Goal: Navigation & Orientation: Find specific page/section

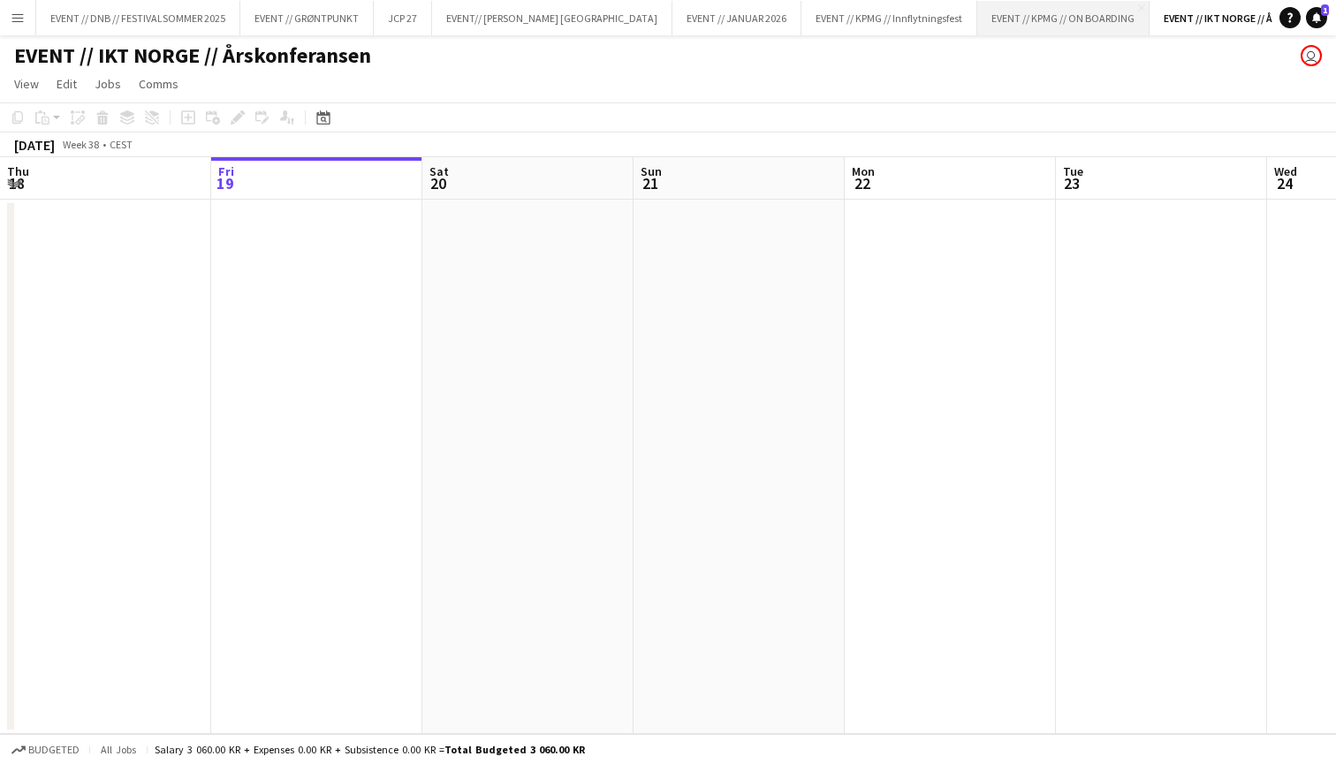
click at [977, 26] on button "EVENT // KPMG // ON BOARDING Close" at bounding box center [1063, 18] width 172 height 34
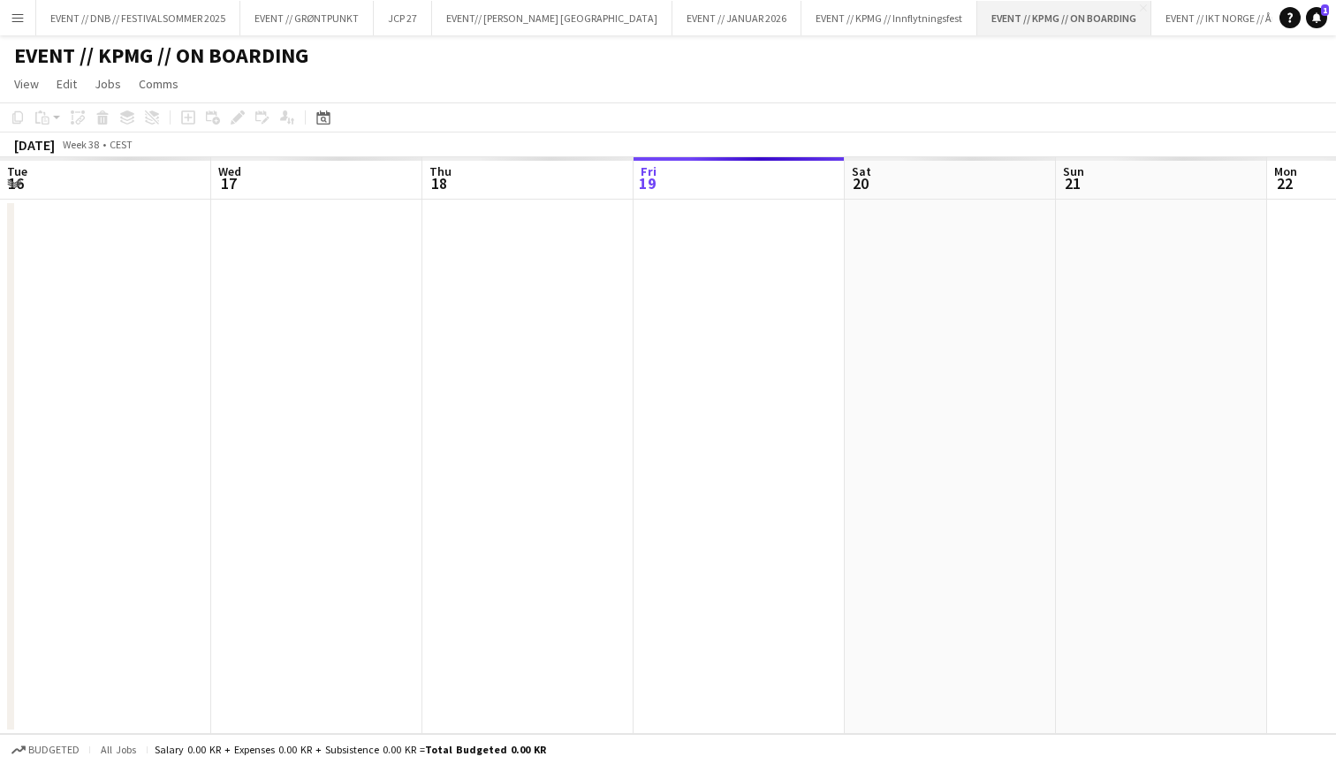
scroll to position [0, 422]
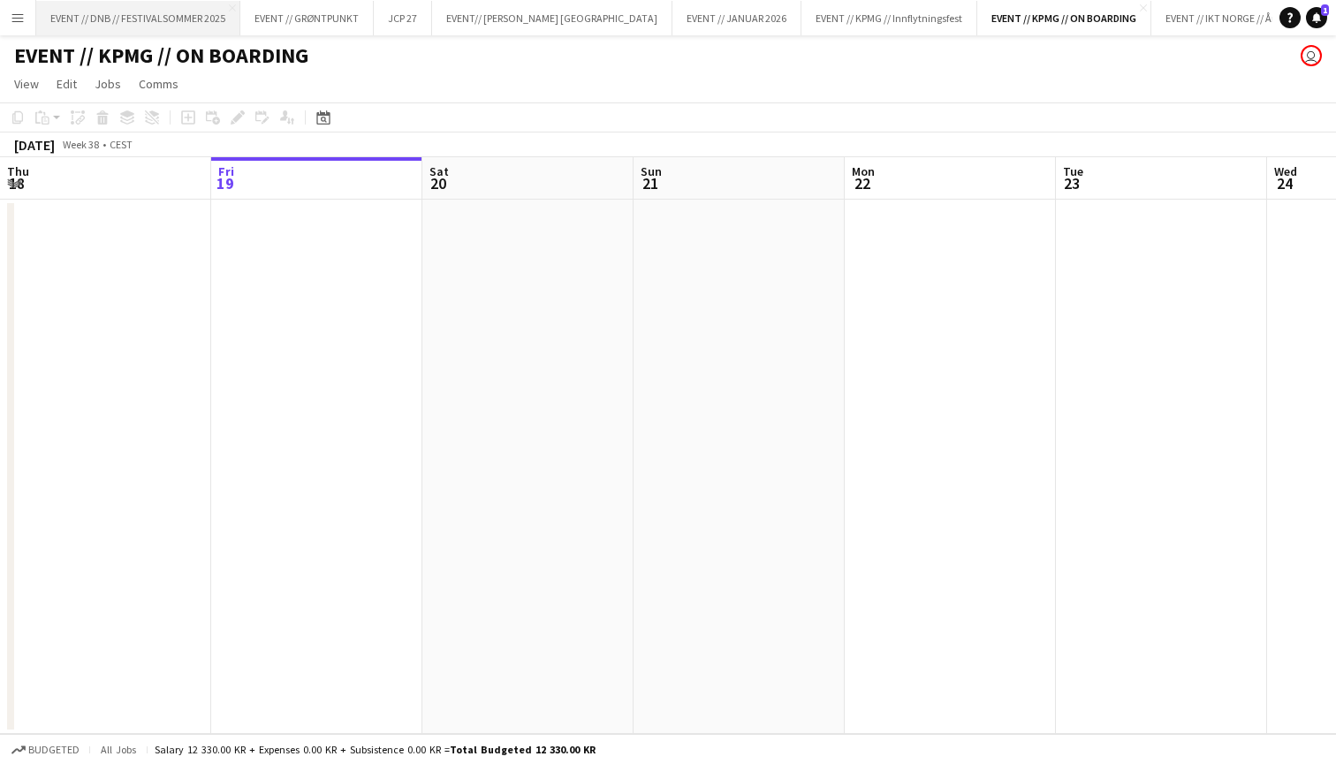
click at [169, 22] on button "EVENT // DNB // FESTIVALSOMMER 2025 Close" at bounding box center [138, 18] width 204 height 34
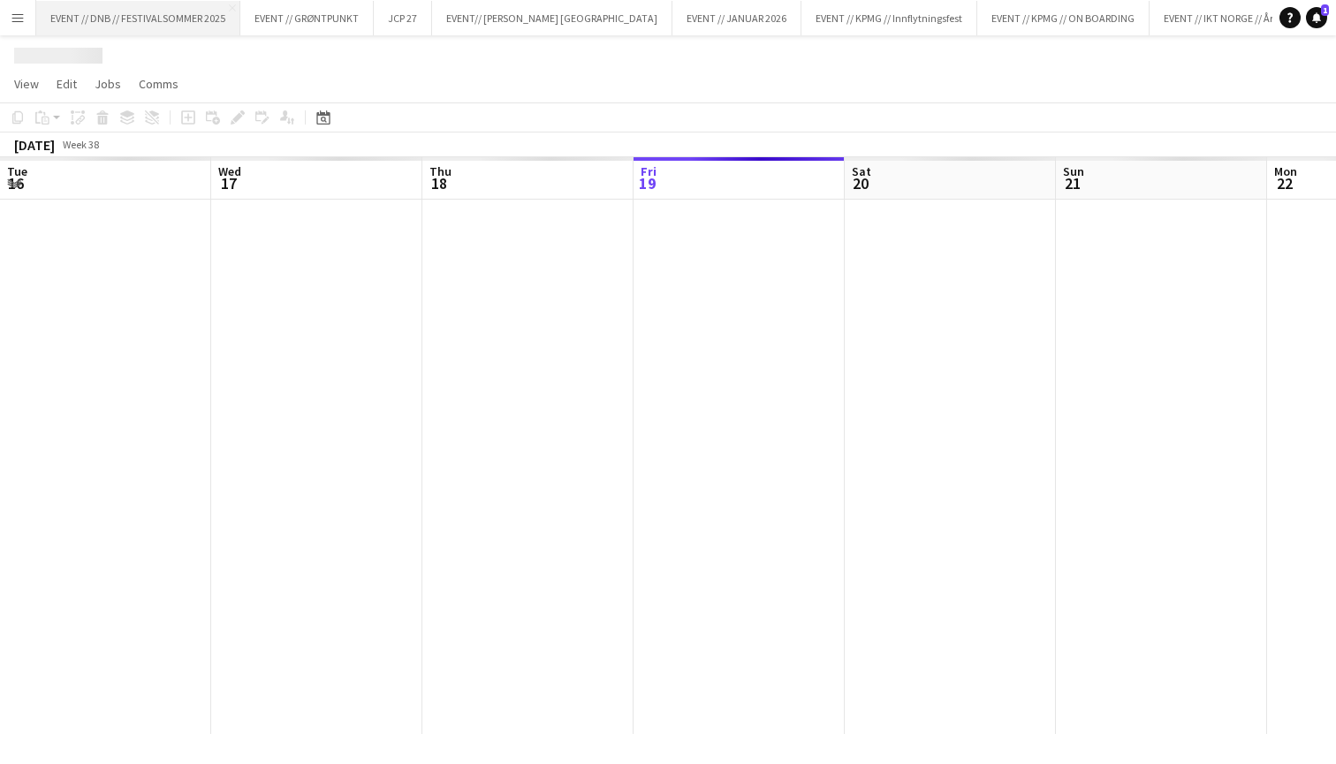
scroll to position [0, 422]
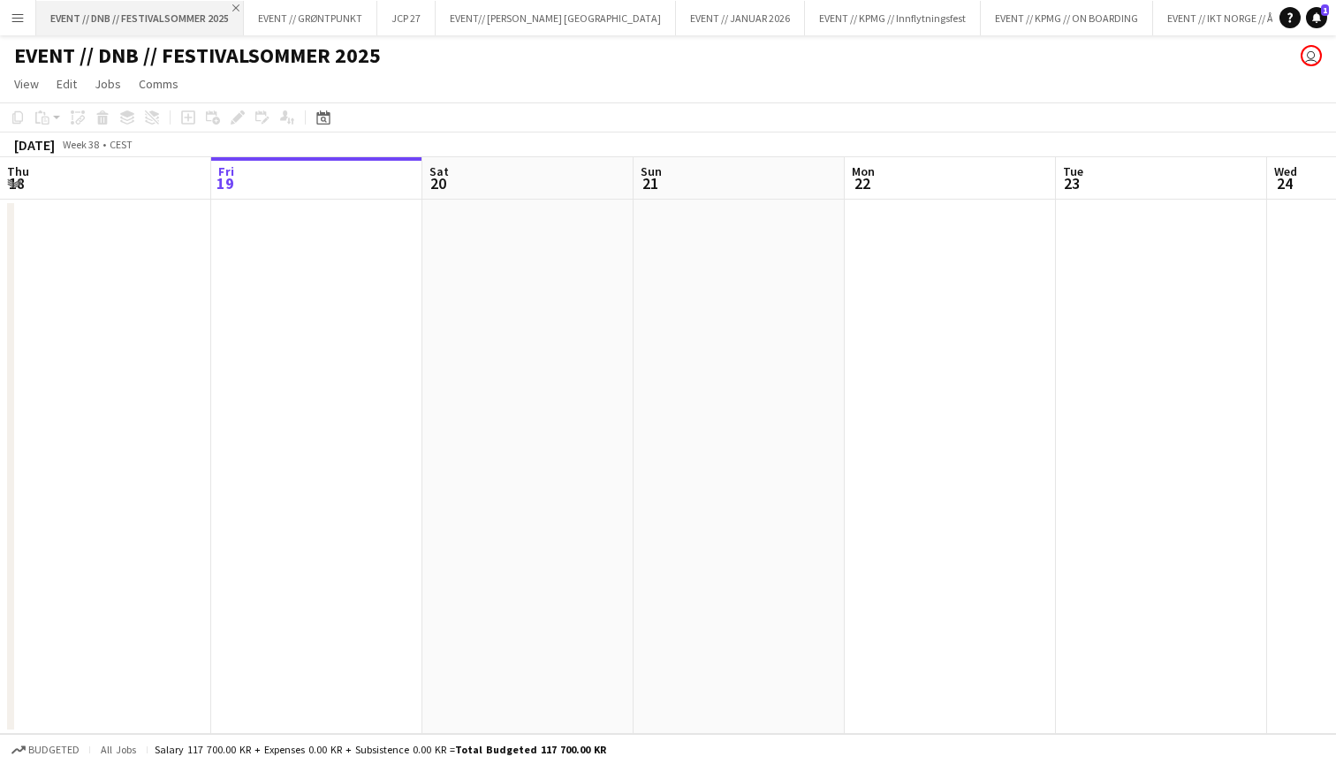
click at [235, 7] on app-icon "Close" at bounding box center [235, 7] width 7 height 7
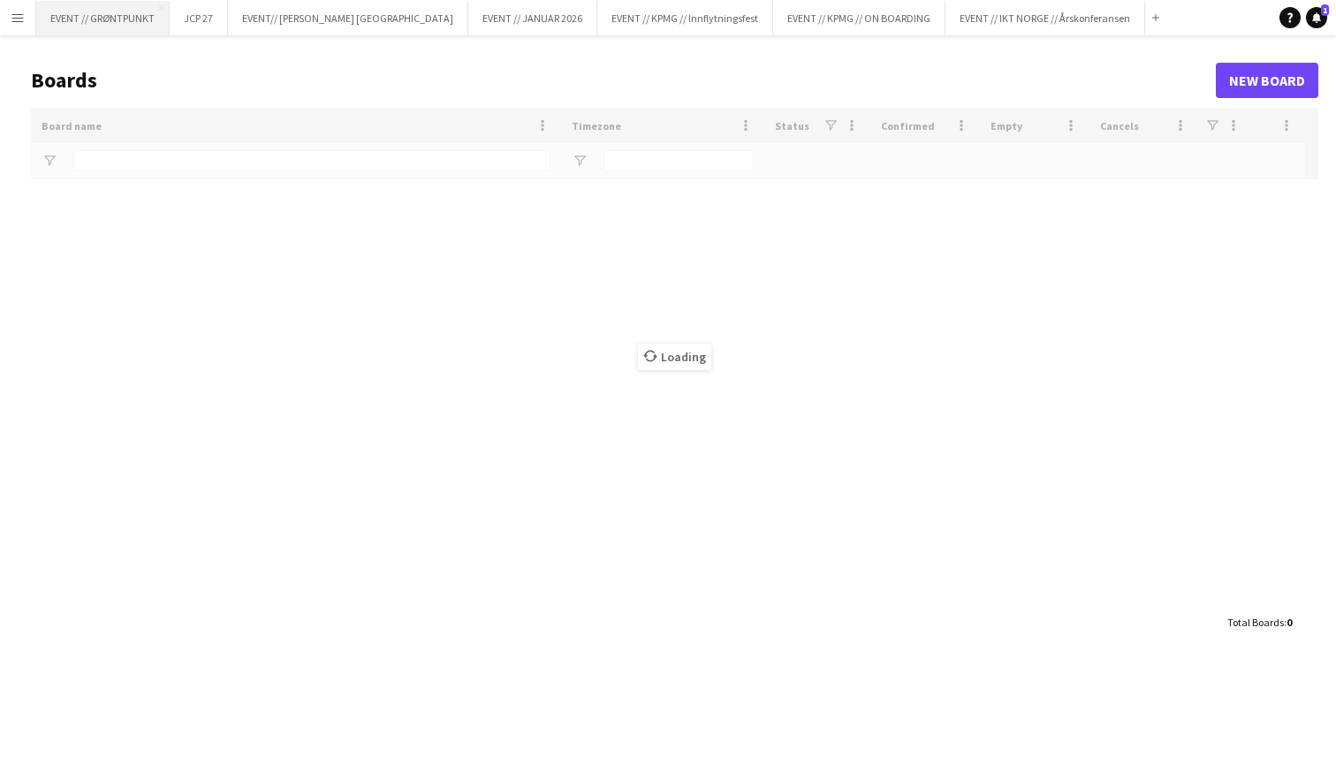
type input "**********"
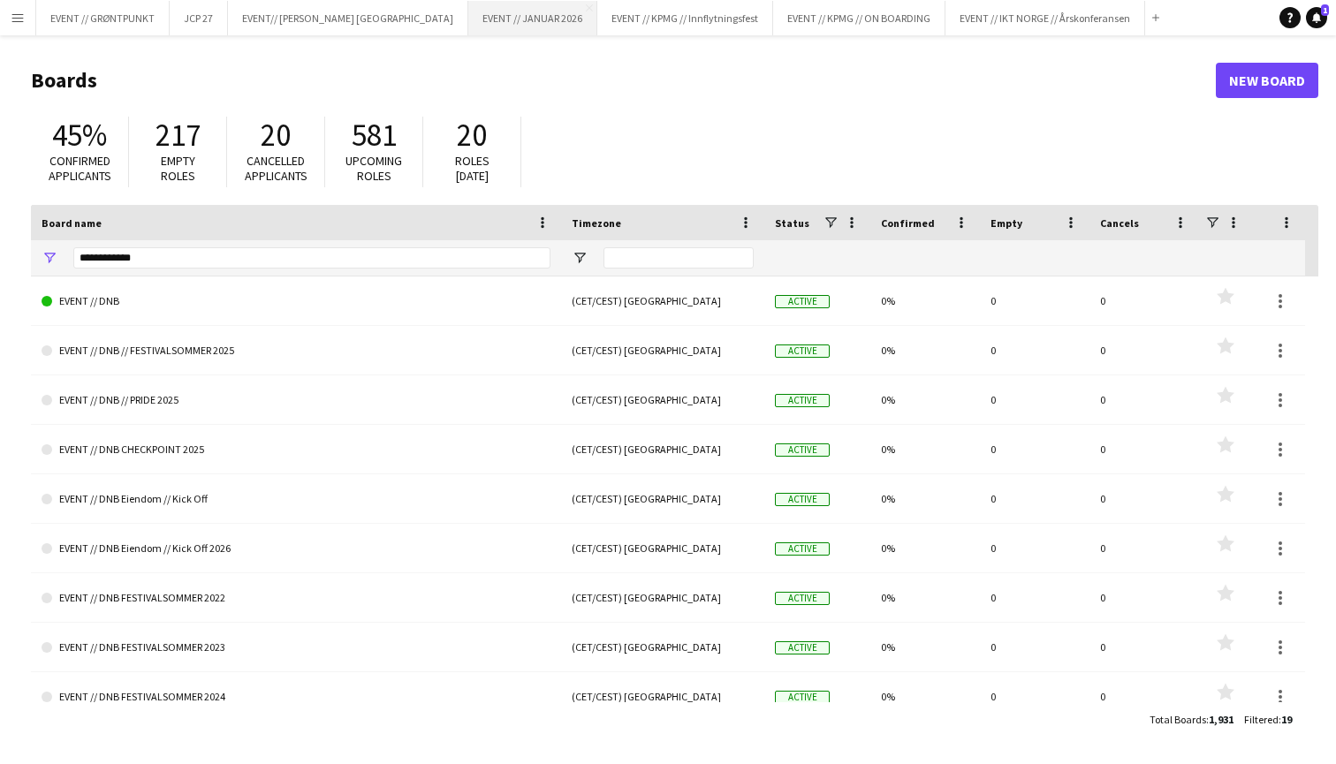
click at [468, 19] on button "EVENT // JANUAR 2026 Close" at bounding box center [532, 18] width 129 height 34
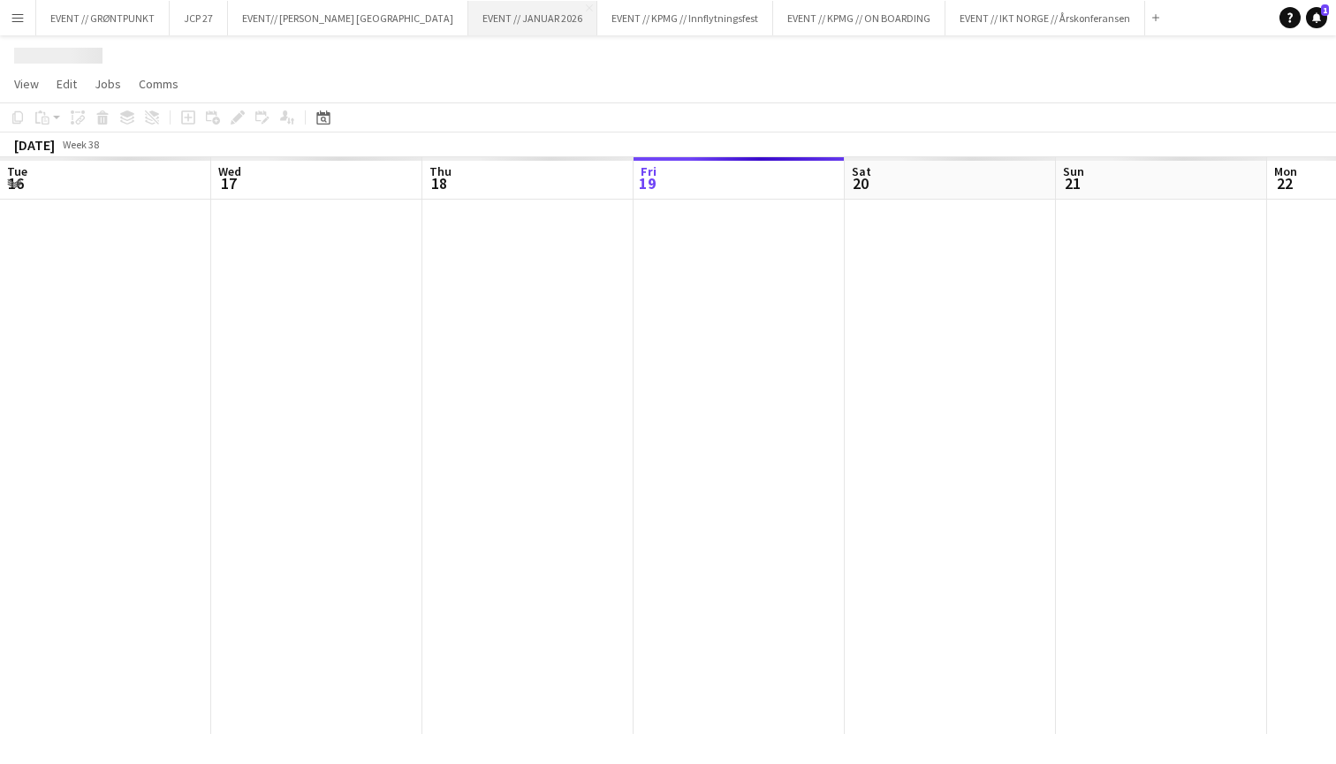
scroll to position [0, 422]
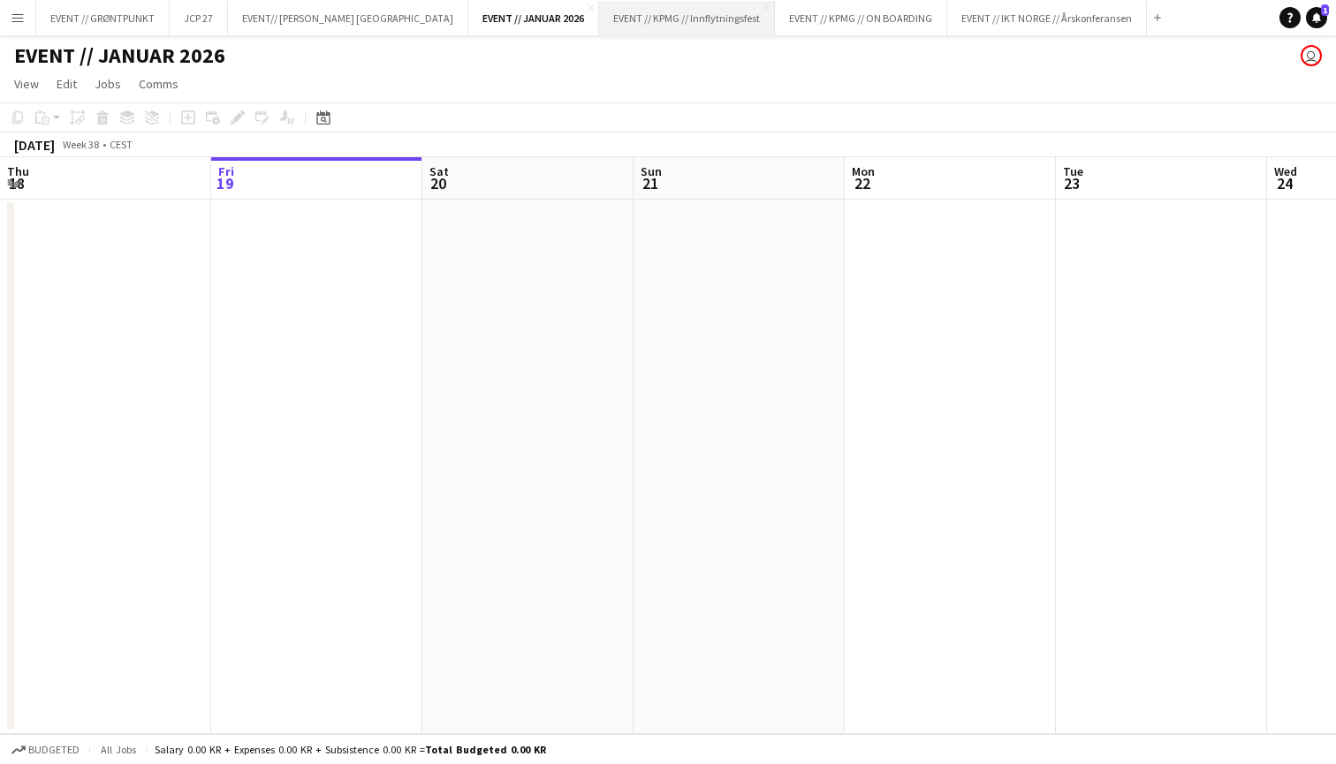
click at [599, 15] on button "EVENT // KPMG // Innflytningsfest Close" at bounding box center [687, 18] width 176 height 34
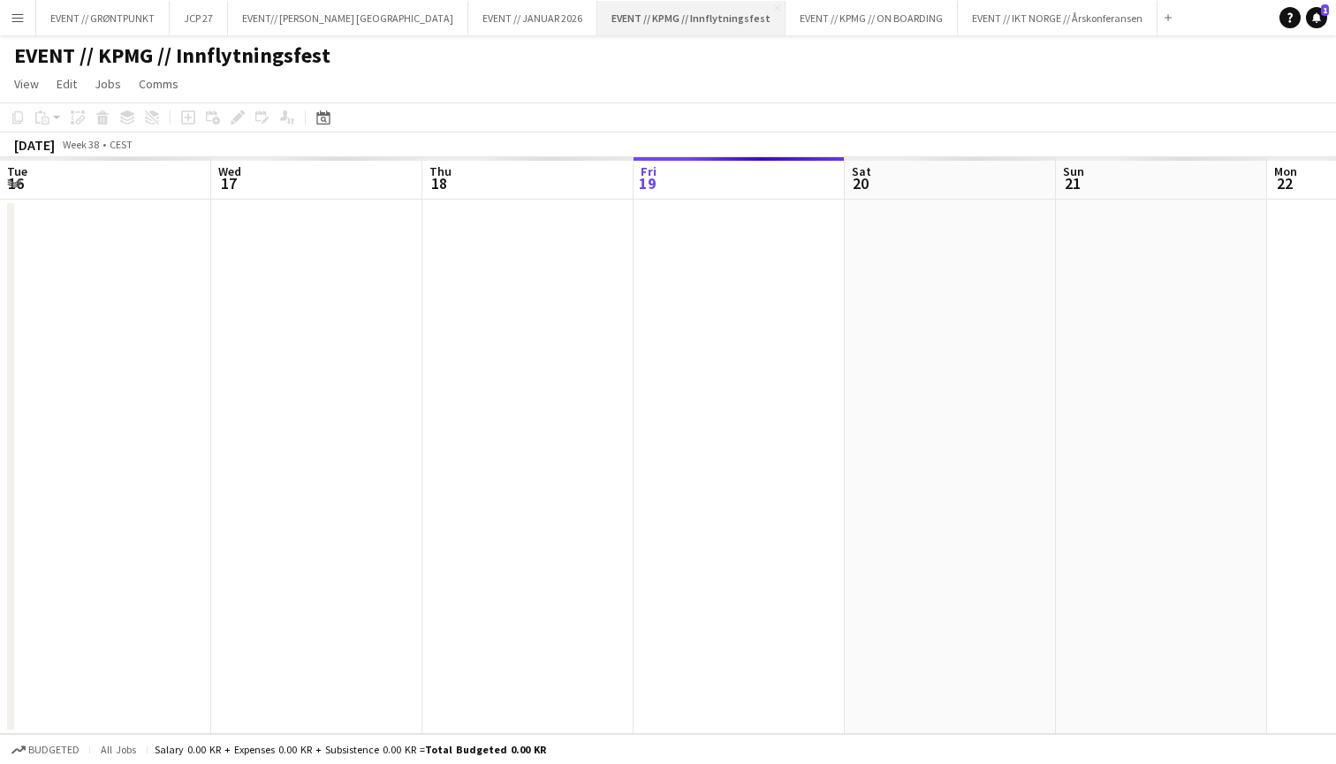
scroll to position [0, 422]
click at [774, 4] on app-icon "Close" at bounding box center [777, 7] width 7 height 7
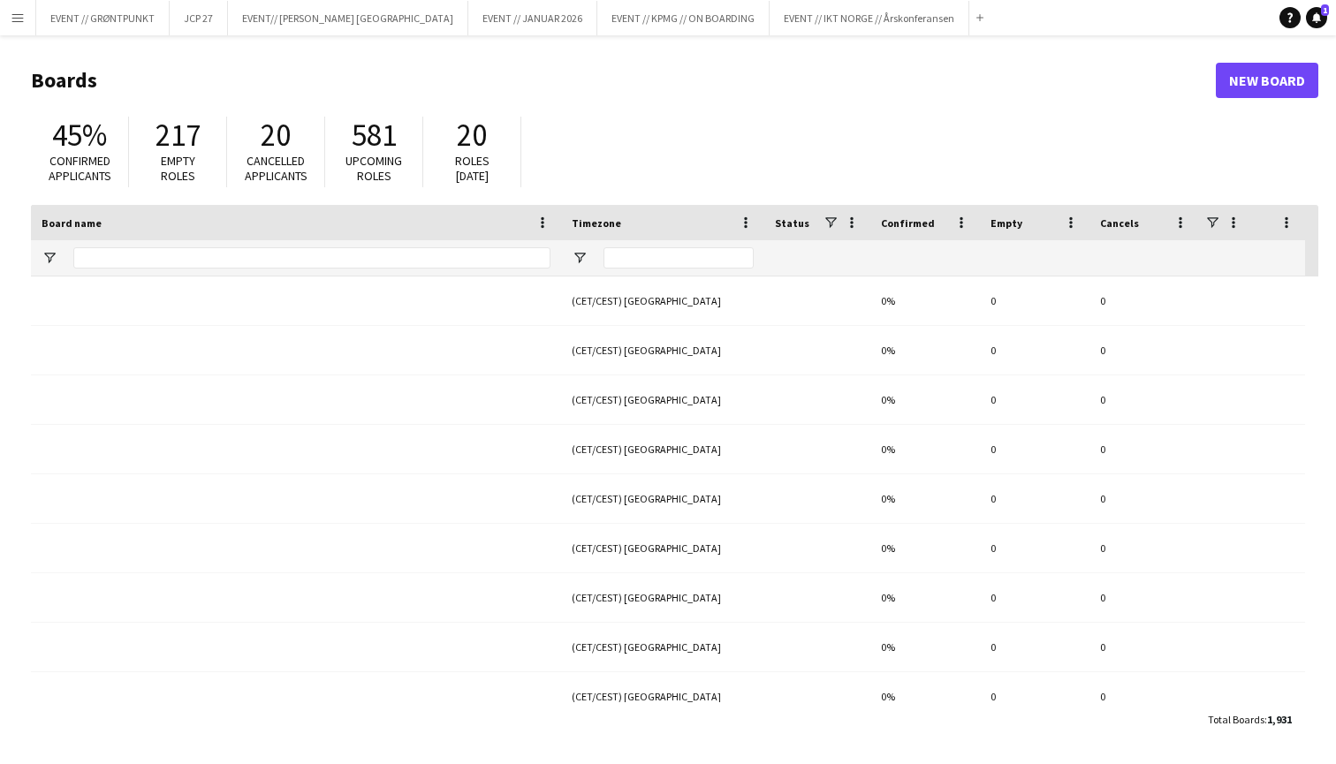
type input "**********"
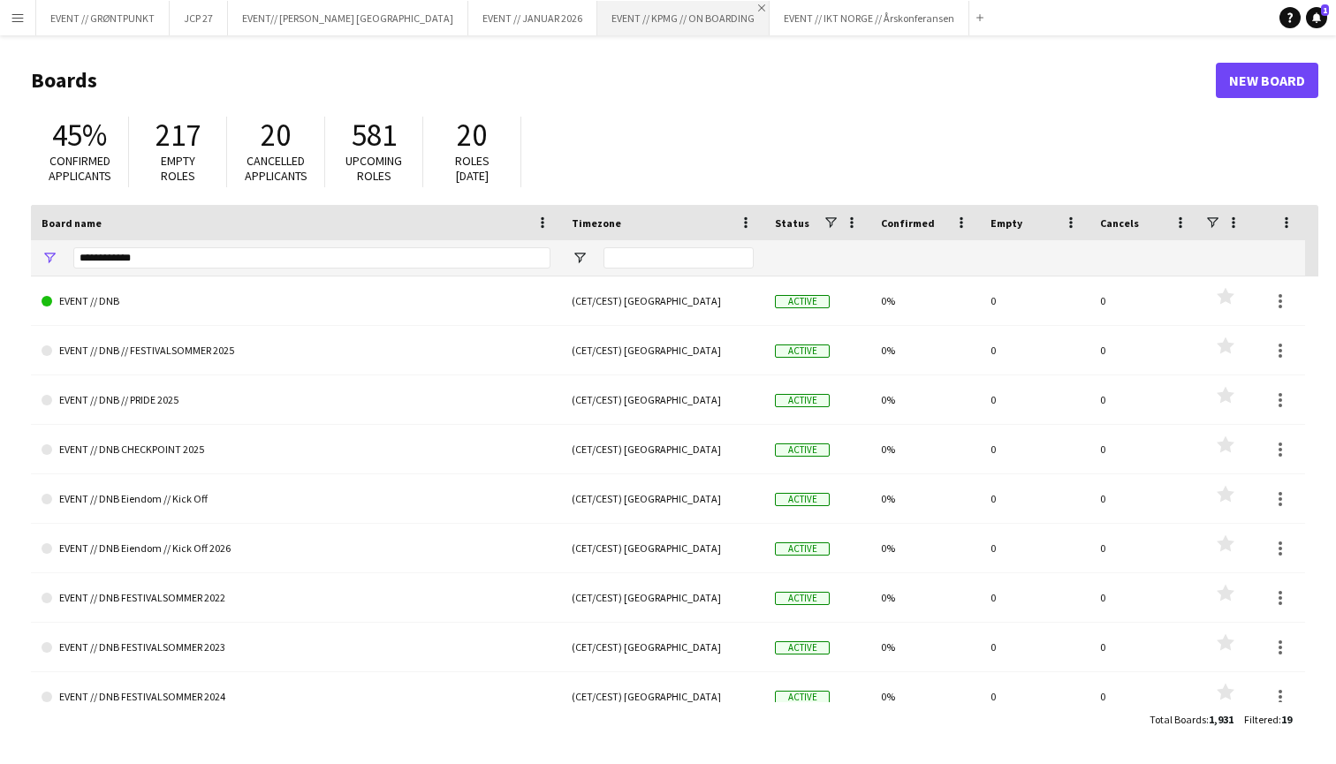
click at [758, 11] on app-icon "Close" at bounding box center [761, 7] width 7 height 7
click at [785, 6] on app-icon "Close" at bounding box center [788, 7] width 7 height 7
click at [120, 17] on button "EVENT // GRØNTPUNKT Close" at bounding box center [102, 18] width 133 height 34
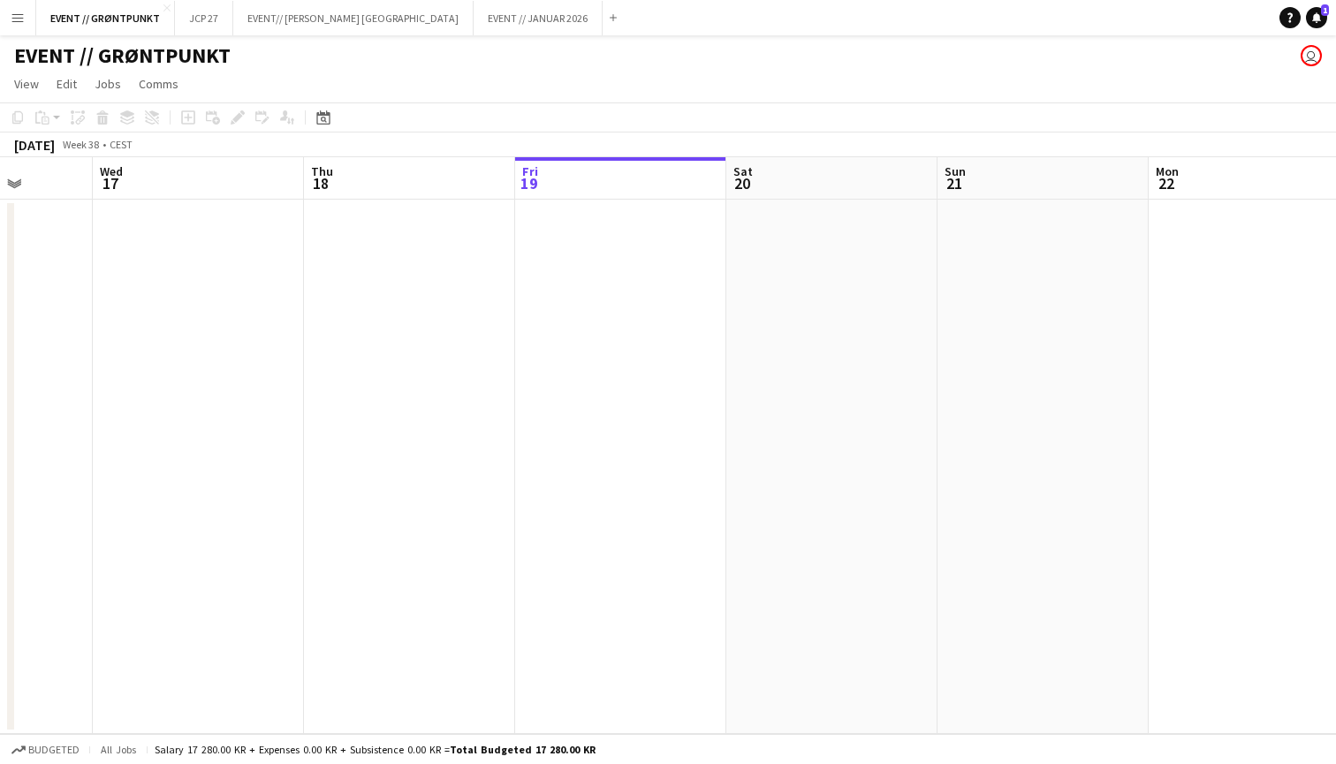
scroll to position [0, 487]
click at [128, 18] on button "EVENT // GRØNTPUNKT Close" at bounding box center [105, 18] width 139 height 34
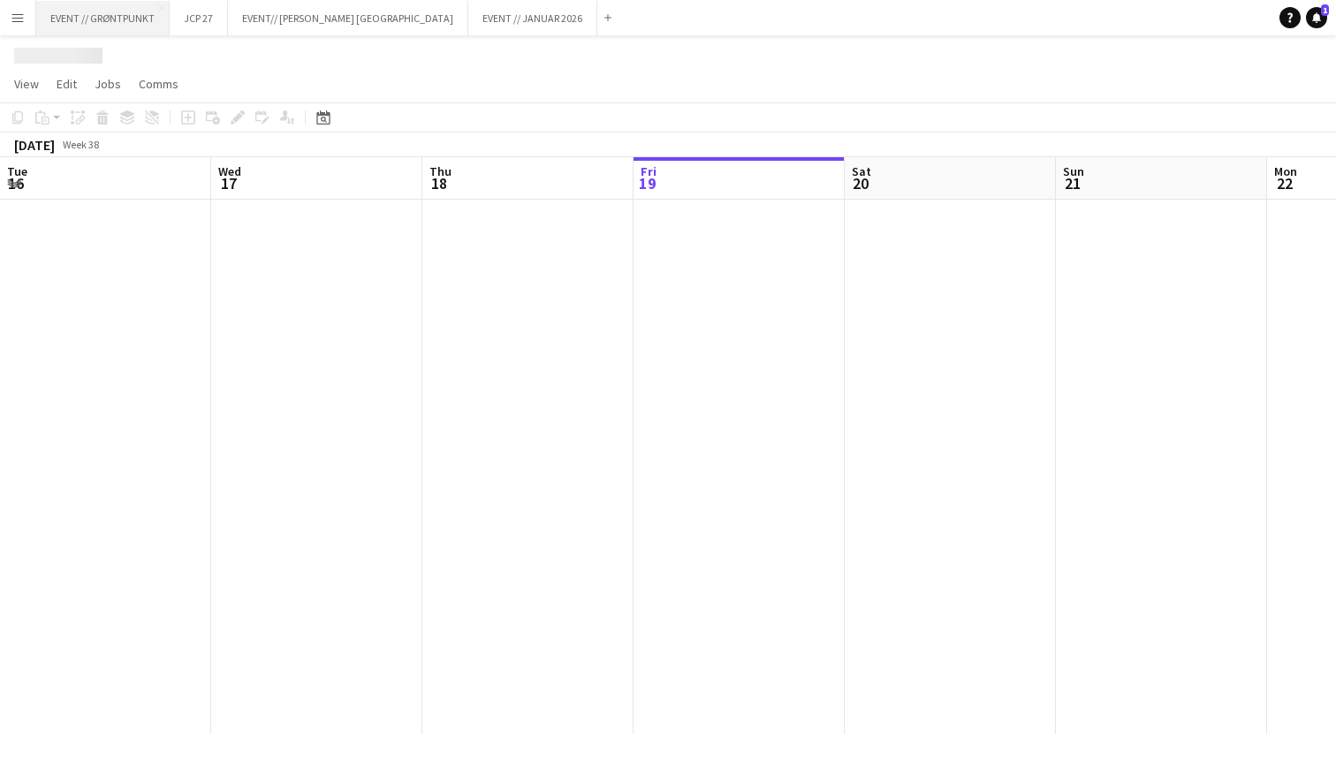
scroll to position [0, 422]
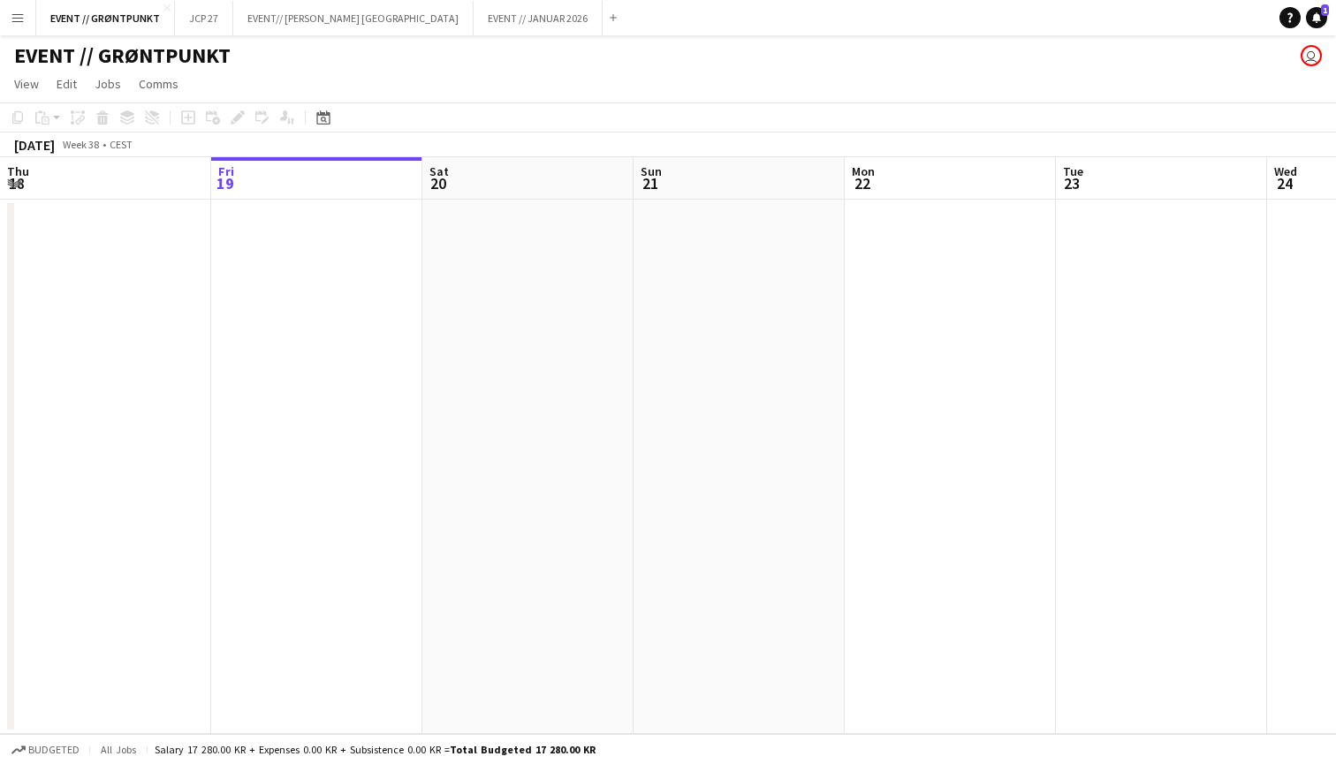
click at [979, 1] on app-navbar "Menu Boards Boards Boards All jobs Status Workforce Workforce My Workforce Recr…" at bounding box center [668, 17] width 1336 height 35
